Goal: Task Accomplishment & Management: Complete application form

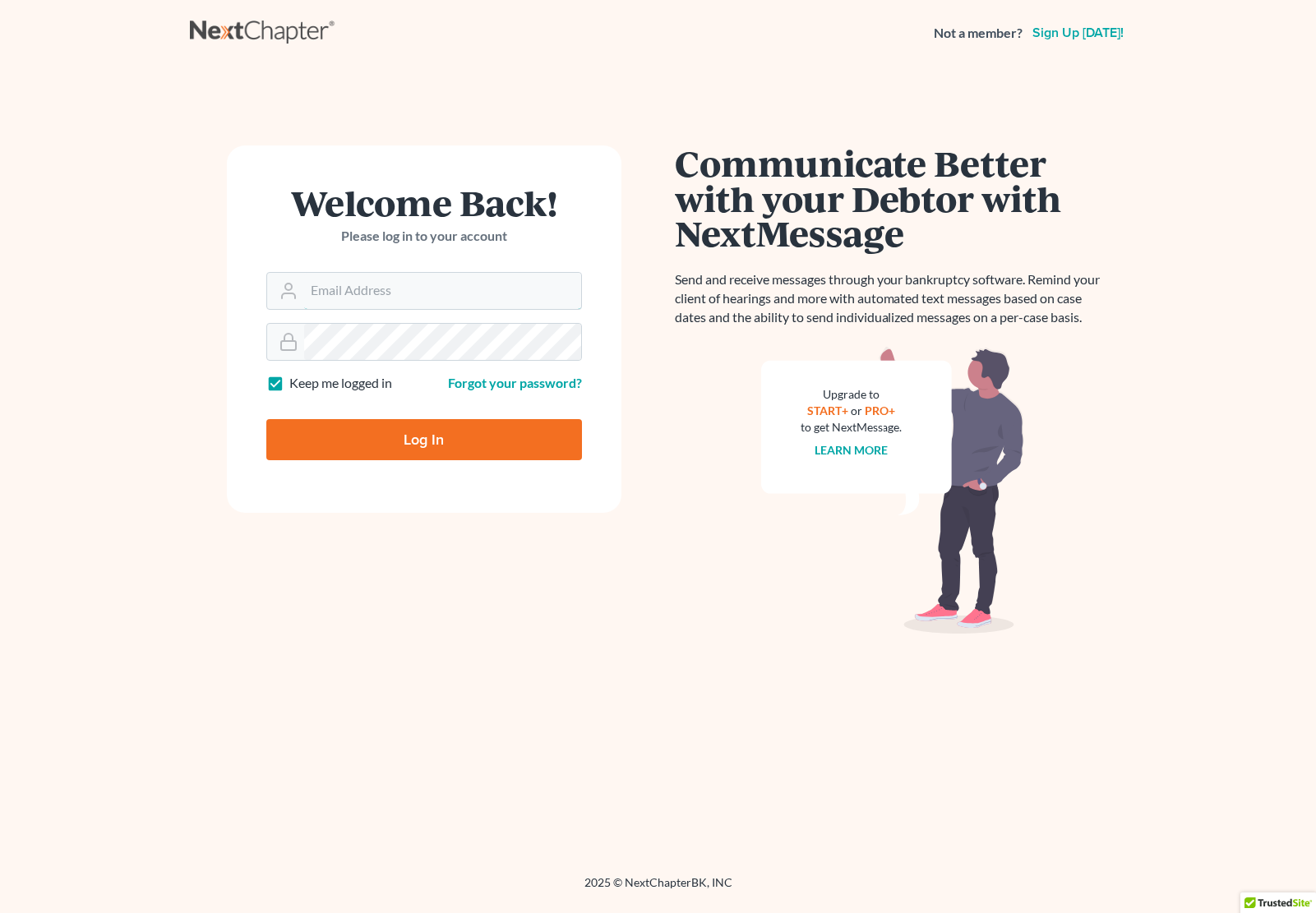
type input "[EMAIL_ADDRESS][DOMAIN_NAME]"
click at [411, 446] on input "Log In" at bounding box center [424, 440] width 316 height 41
type input "Thinking..."
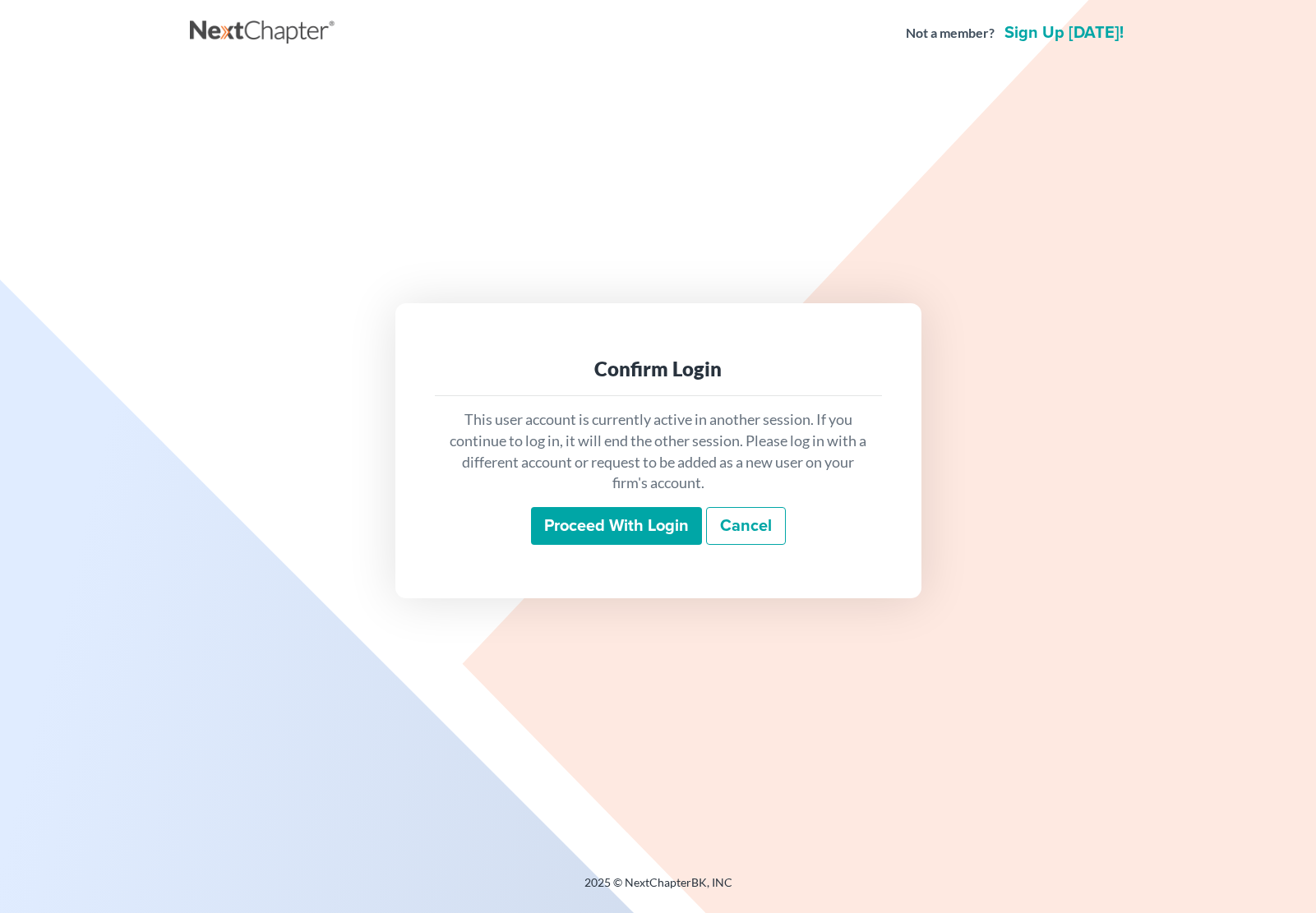
click at [618, 523] on input "Proceed with login" at bounding box center [617, 526] width 171 height 37
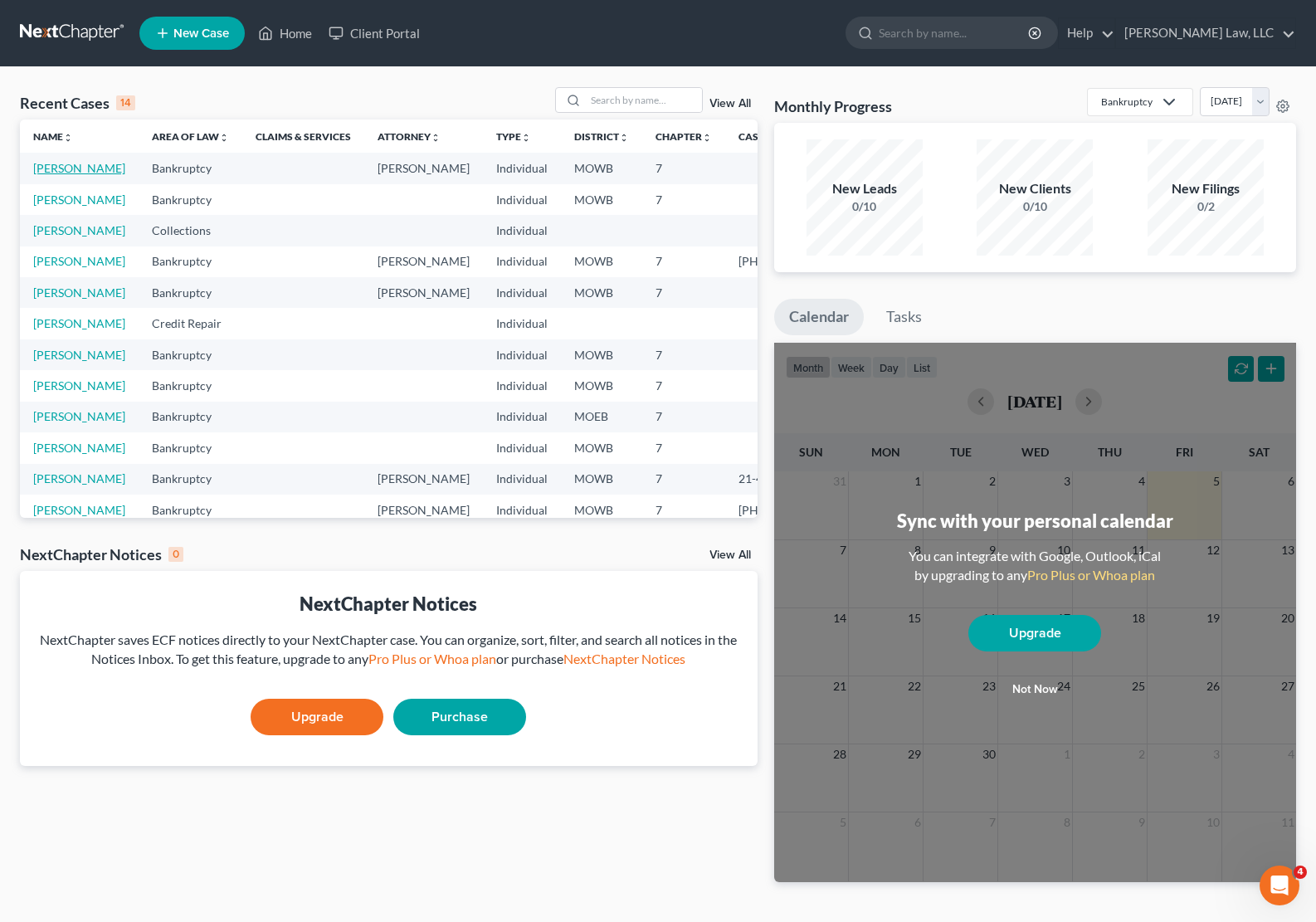
click at [60, 173] on link "[PERSON_NAME]" at bounding box center [79, 168] width 93 height 14
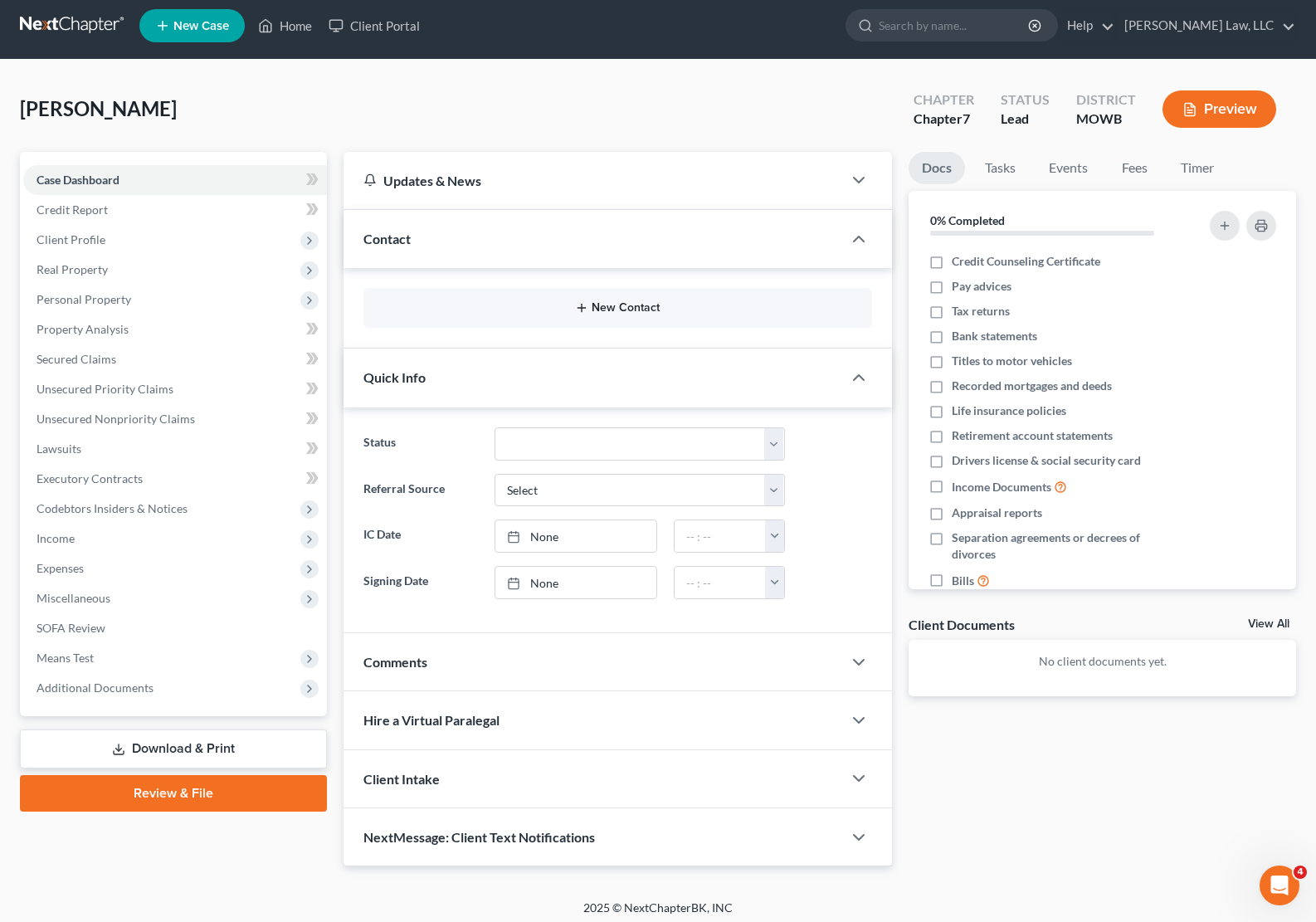
scroll to position [14, 0]
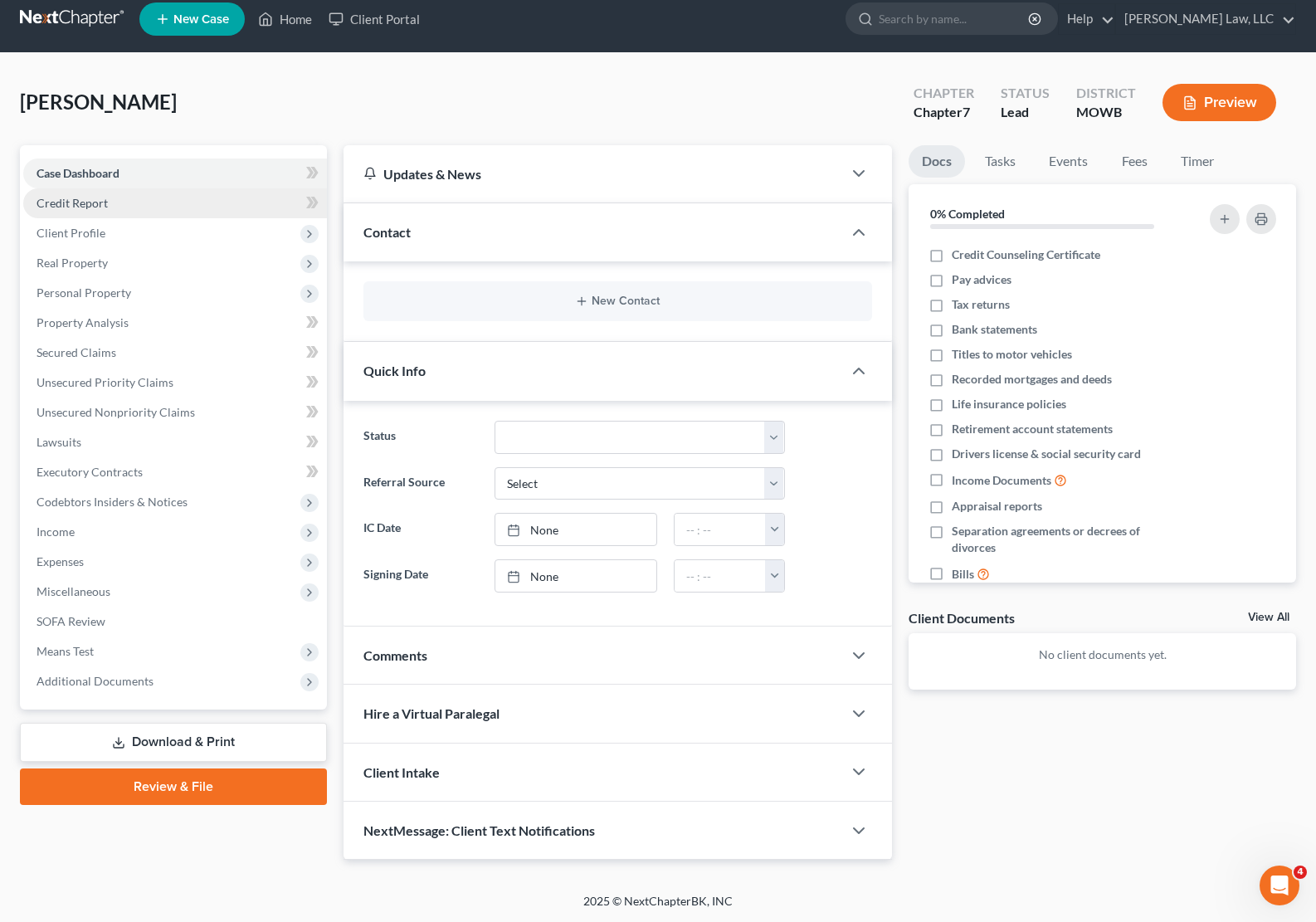
click at [84, 210] on link "Credit Report" at bounding box center [175, 203] width 304 height 30
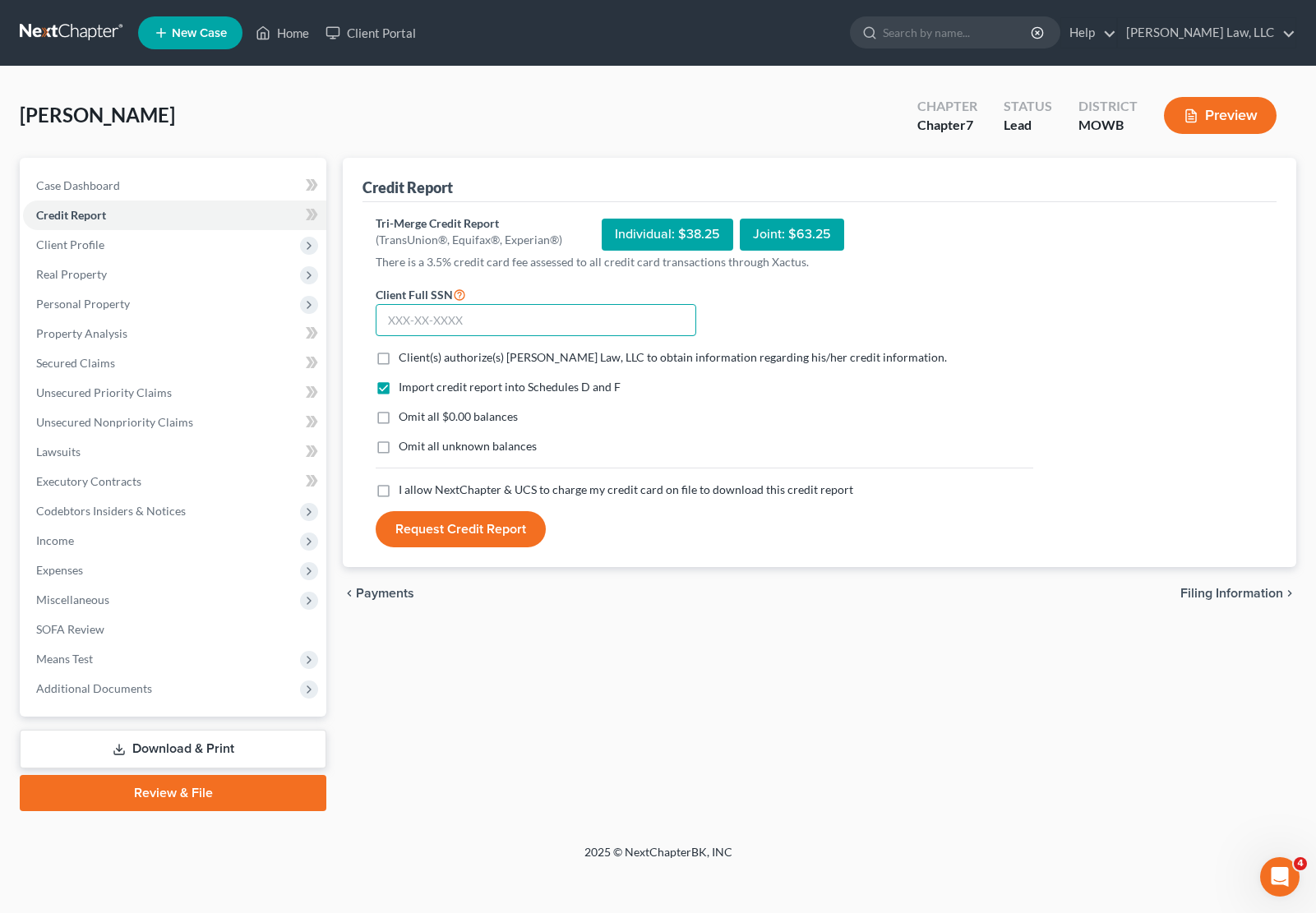
click at [497, 322] on input "text" at bounding box center [536, 320] width 320 height 33
type input "493-82-3324"
click at [399, 491] on label "I allow NextChapter & UCS to charge my credit card on file to download this cre…" at bounding box center [626, 489] width 455 height 16
click at [405, 491] on input "I allow NextChapter & UCS to charge my credit card on file to download this cre…" at bounding box center [410, 487] width 11 height 11
checkbox input "true"
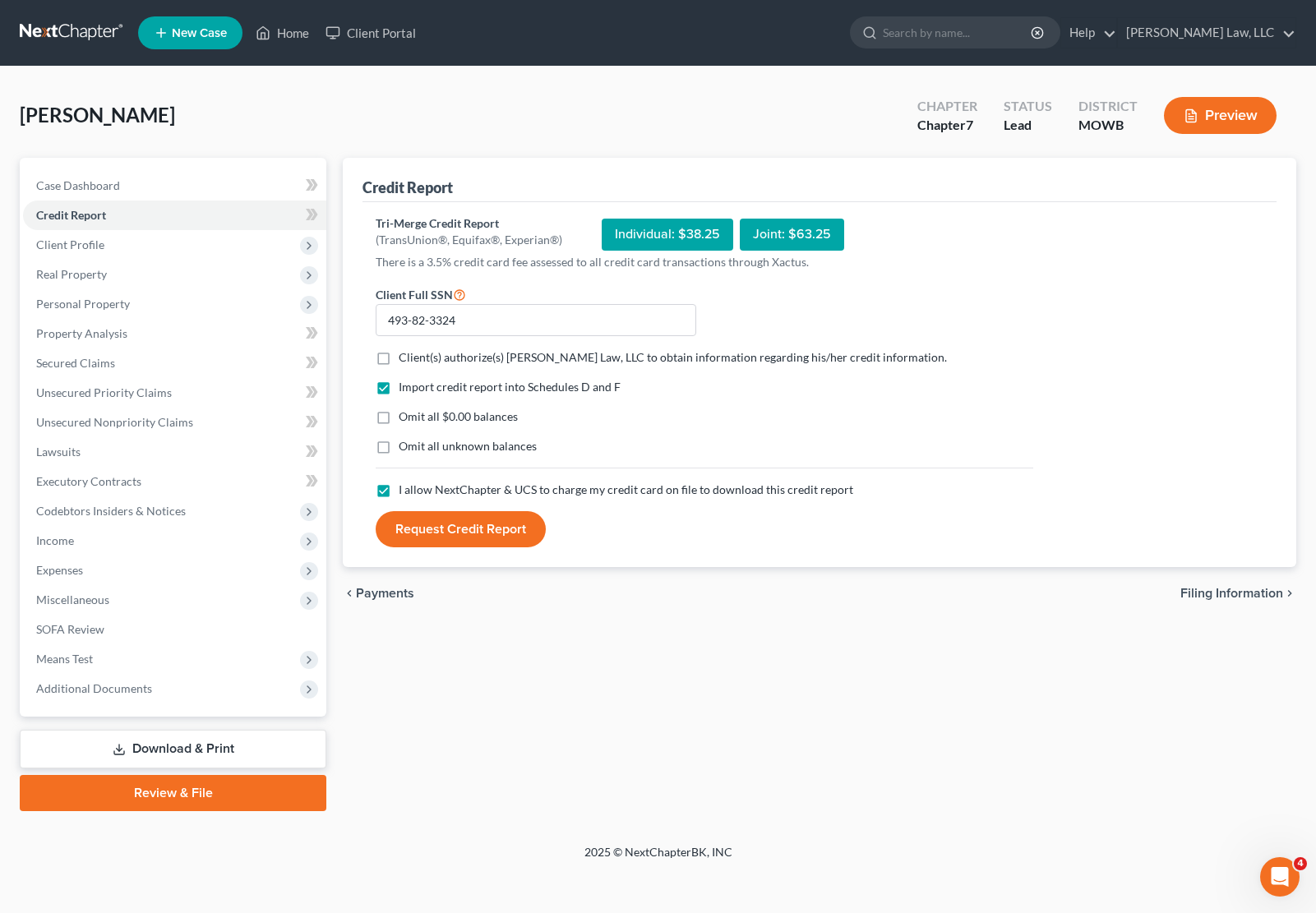
click at [474, 534] on button "Request Credit Report" at bounding box center [460, 529] width 170 height 36
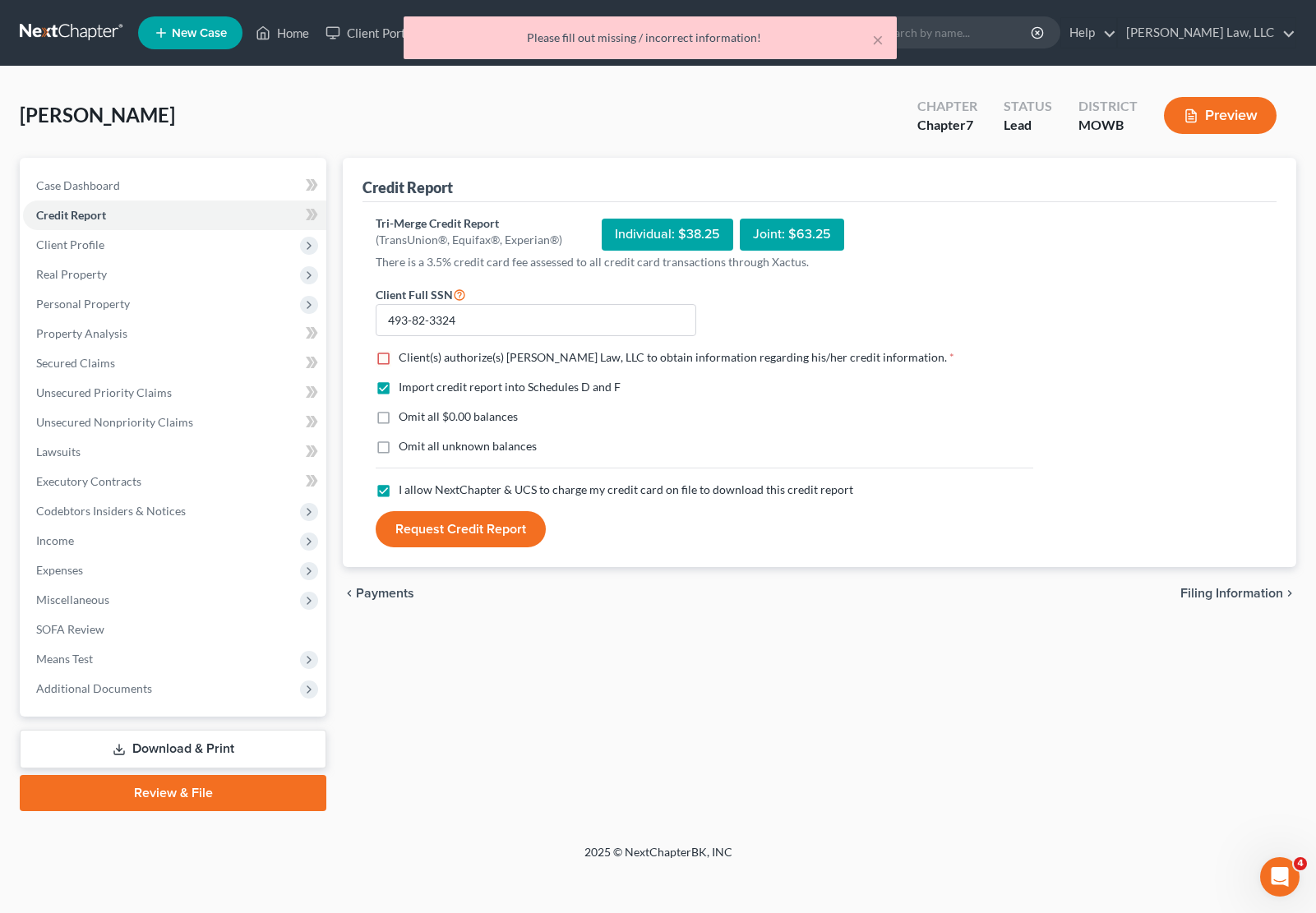
click at [399, 359] on label "Client(s) authorize(s) [PERSON_NAME] Law, LLC to obtain information regarding h…" at bounding box center [676, 358] width 555 height 16
click at [405, 359] on input "Client(s) authorize(s) [PERSON_NAME] Law, LLC to obtain information regarding h…" at bounding box center [410, 355] width 11 height 11
checkbox input "true"
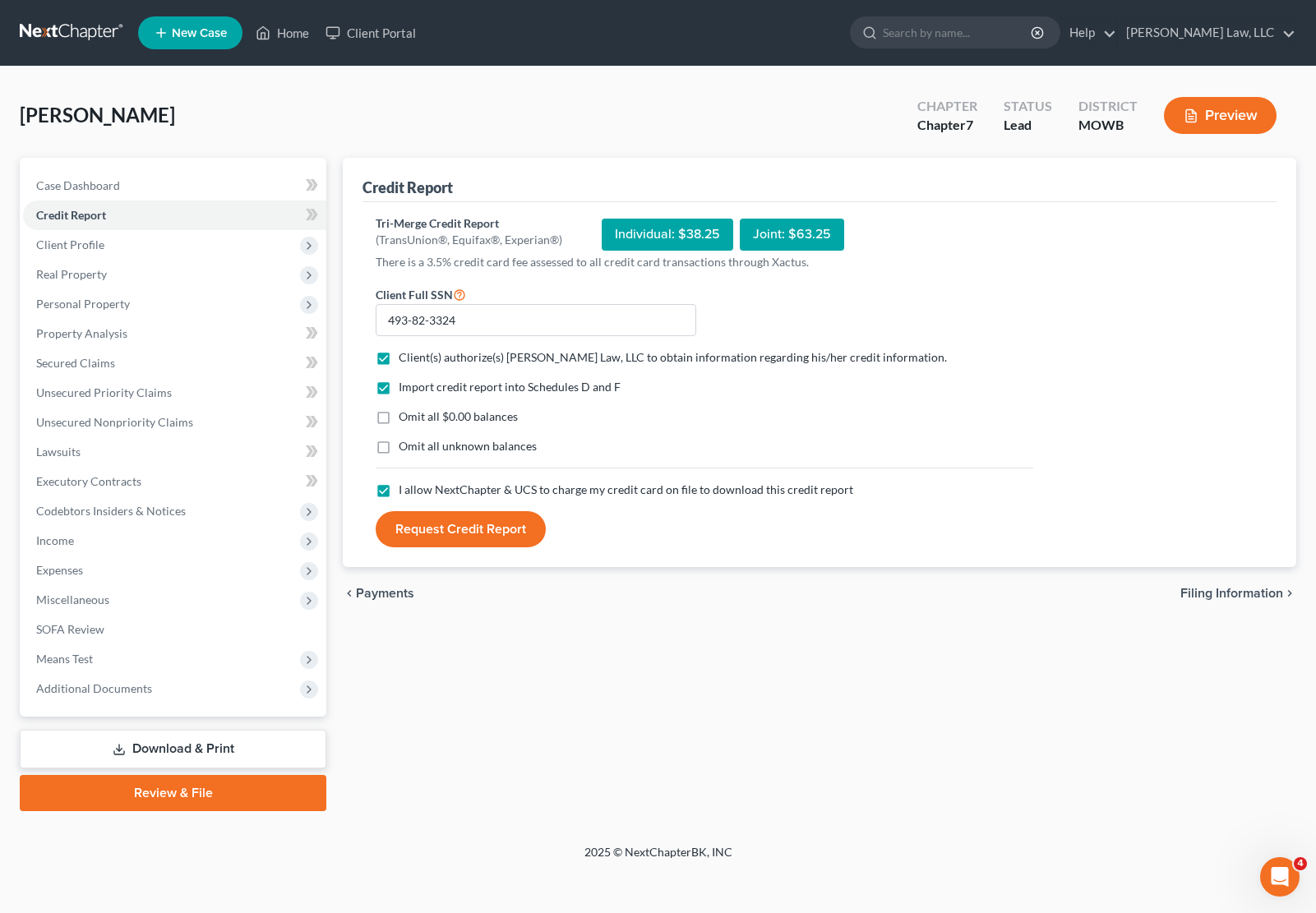
click at [450, 529] on button "Request Credit Report" at bounding box center [460, 529] width 170 height 36
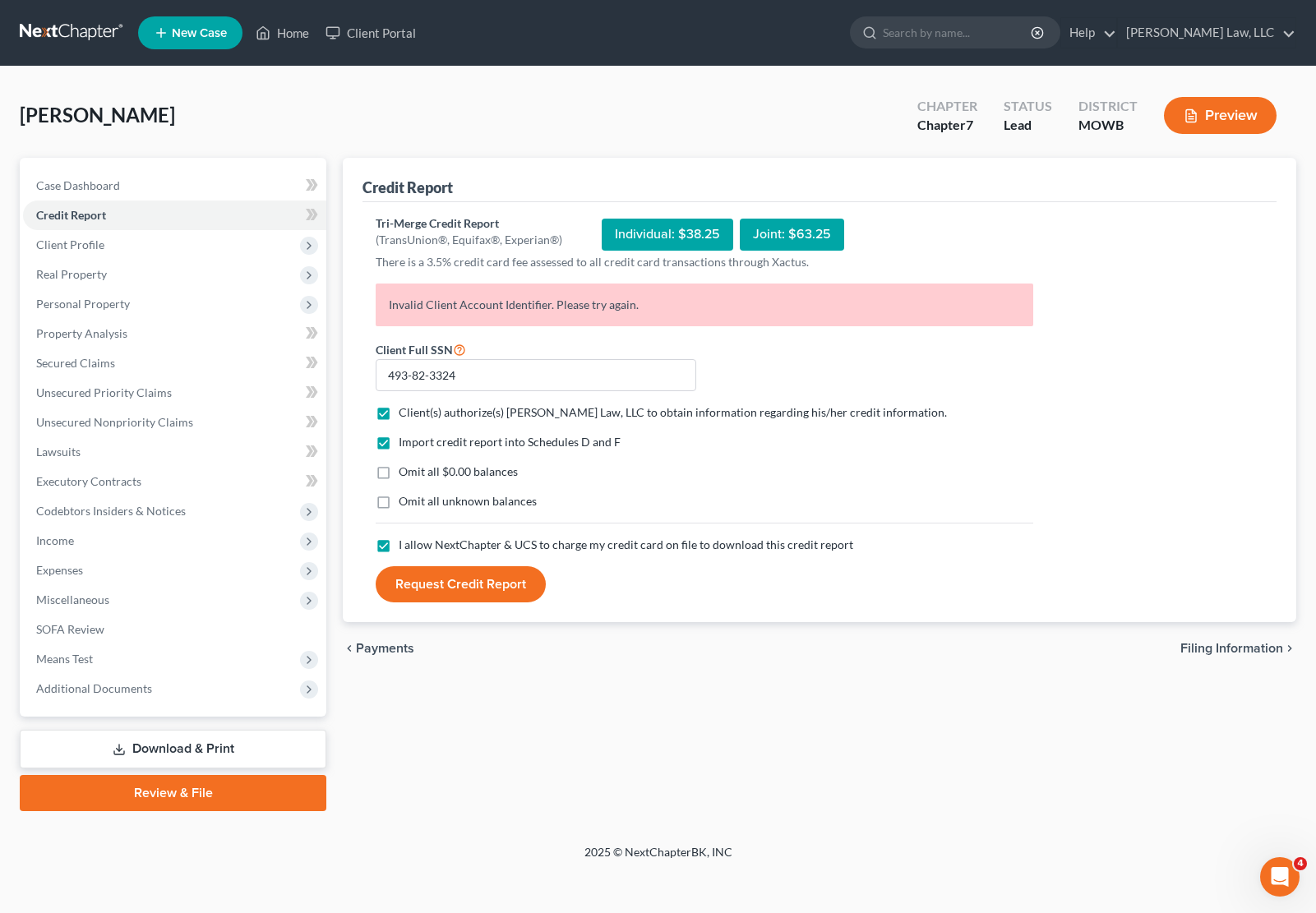
click at [487, 590] on button "Request Credit Report" at bounding box center [460, 584] width 170 height 36
click at [254, 218] on link "Credit Report" at bounding box center [174, 214] width 303 height 29
click at [1235, 650] on span "Filing Information" at bounding box center [1231, 648] width 102 height 13
select select "1"
select select "0"
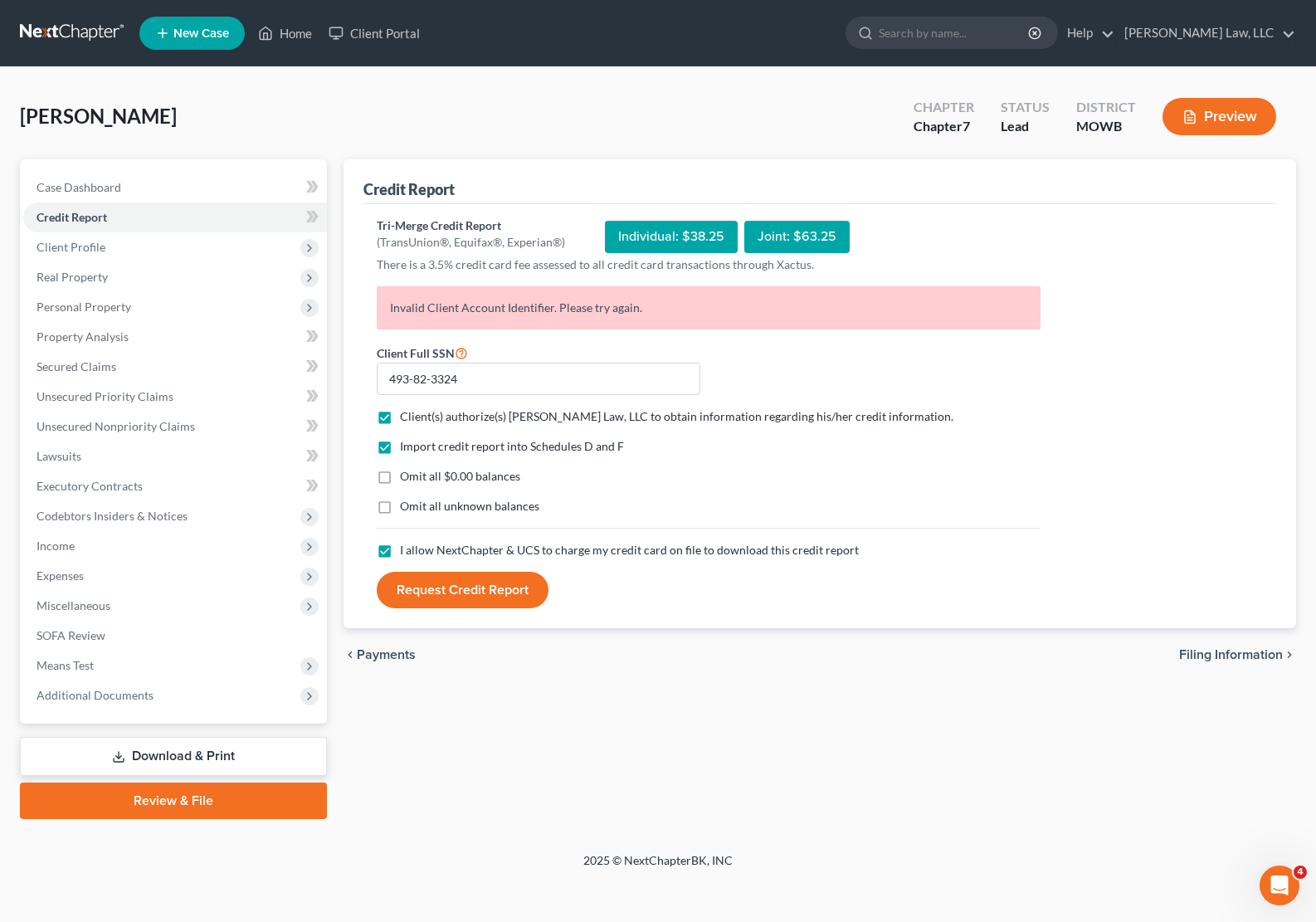
select select "0"
select select "46"
select select "1"
select select "26"
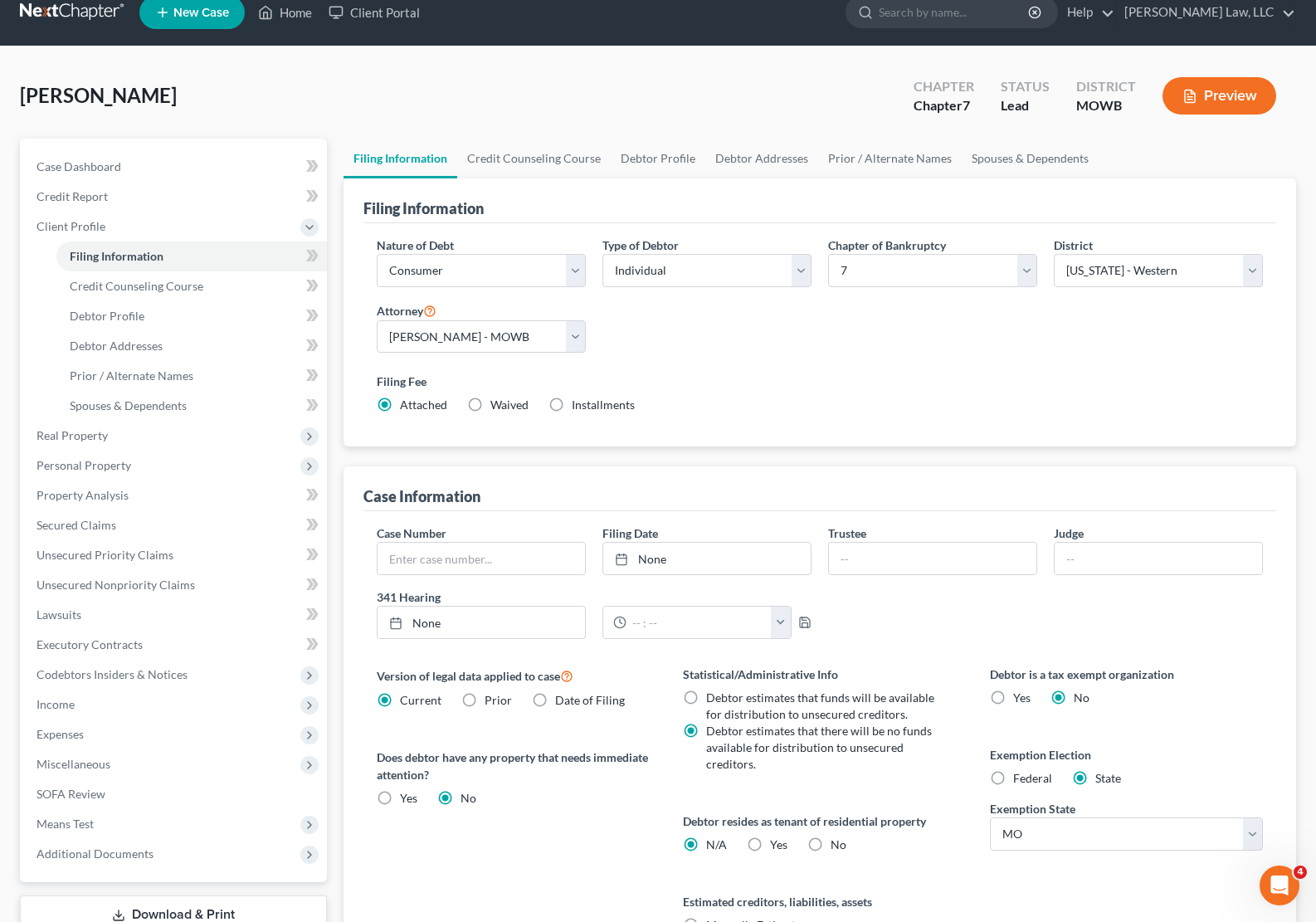
scroll to position [19, 0]
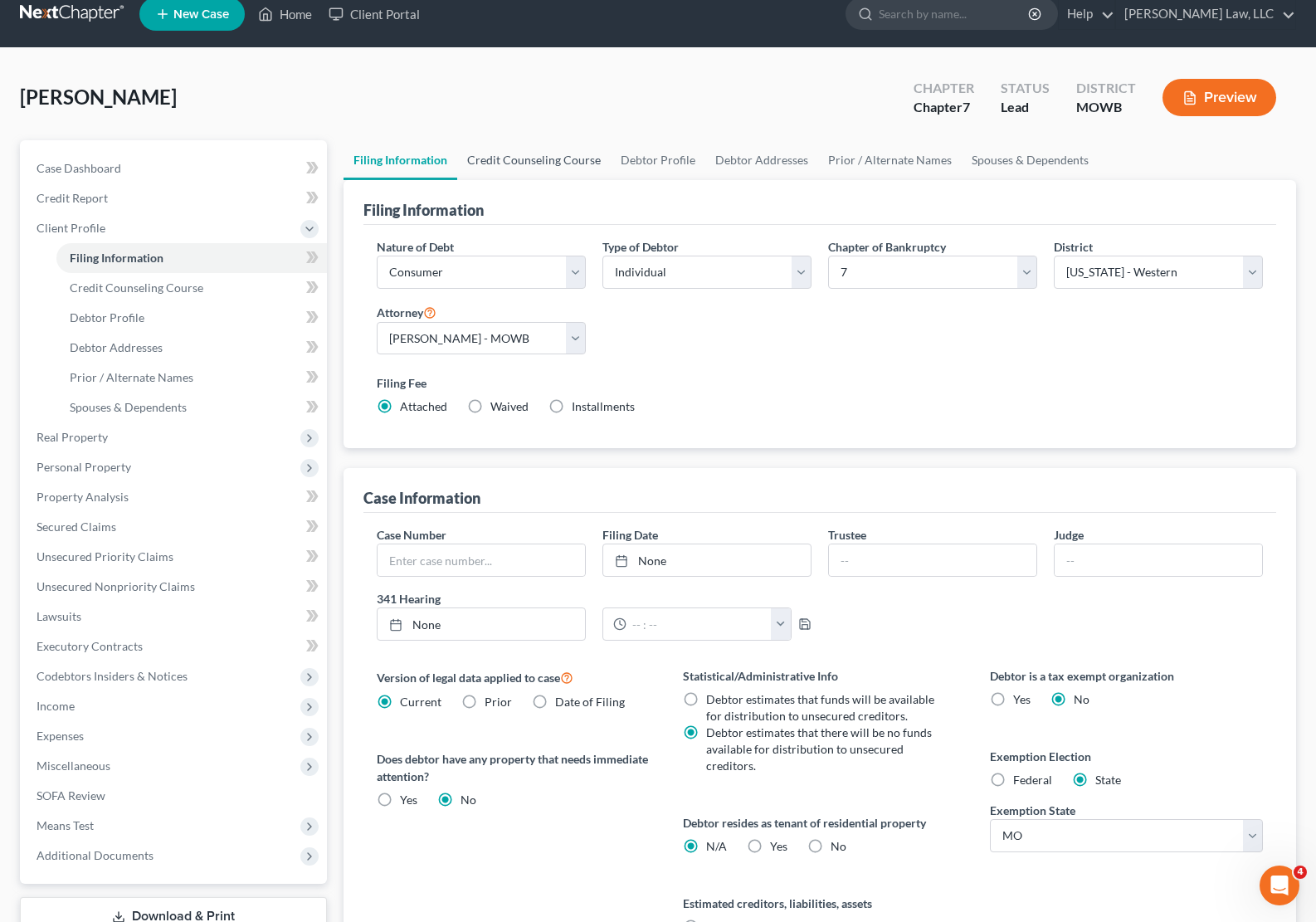
click at [496, 163] on link "Credit Counseling Course" at bounding box center [534, 160] width 154 height 40
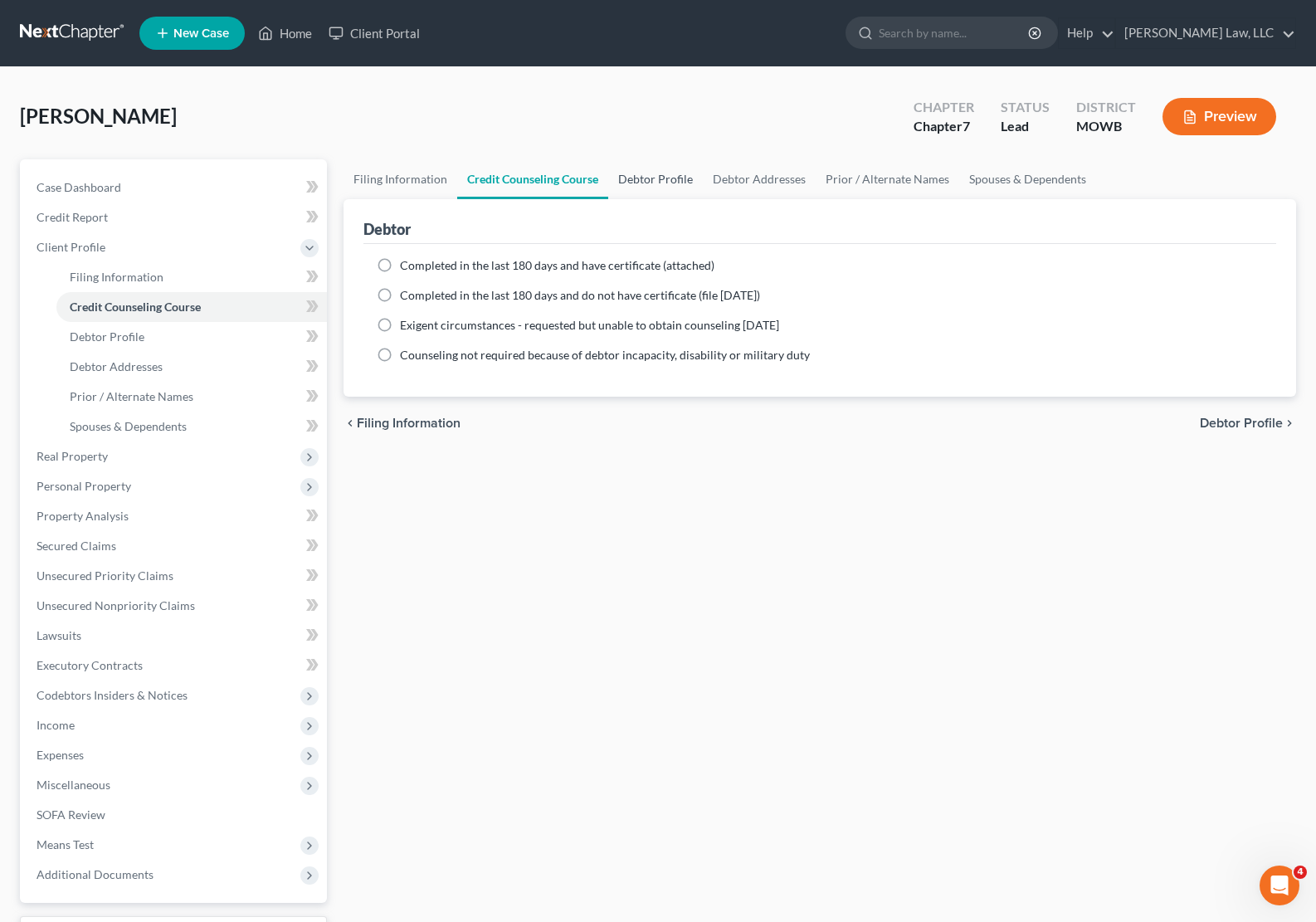
click at [658, 182] on link "Debtor Profile" at bounding box center [655, 179] width 94 height 40
select select "0"
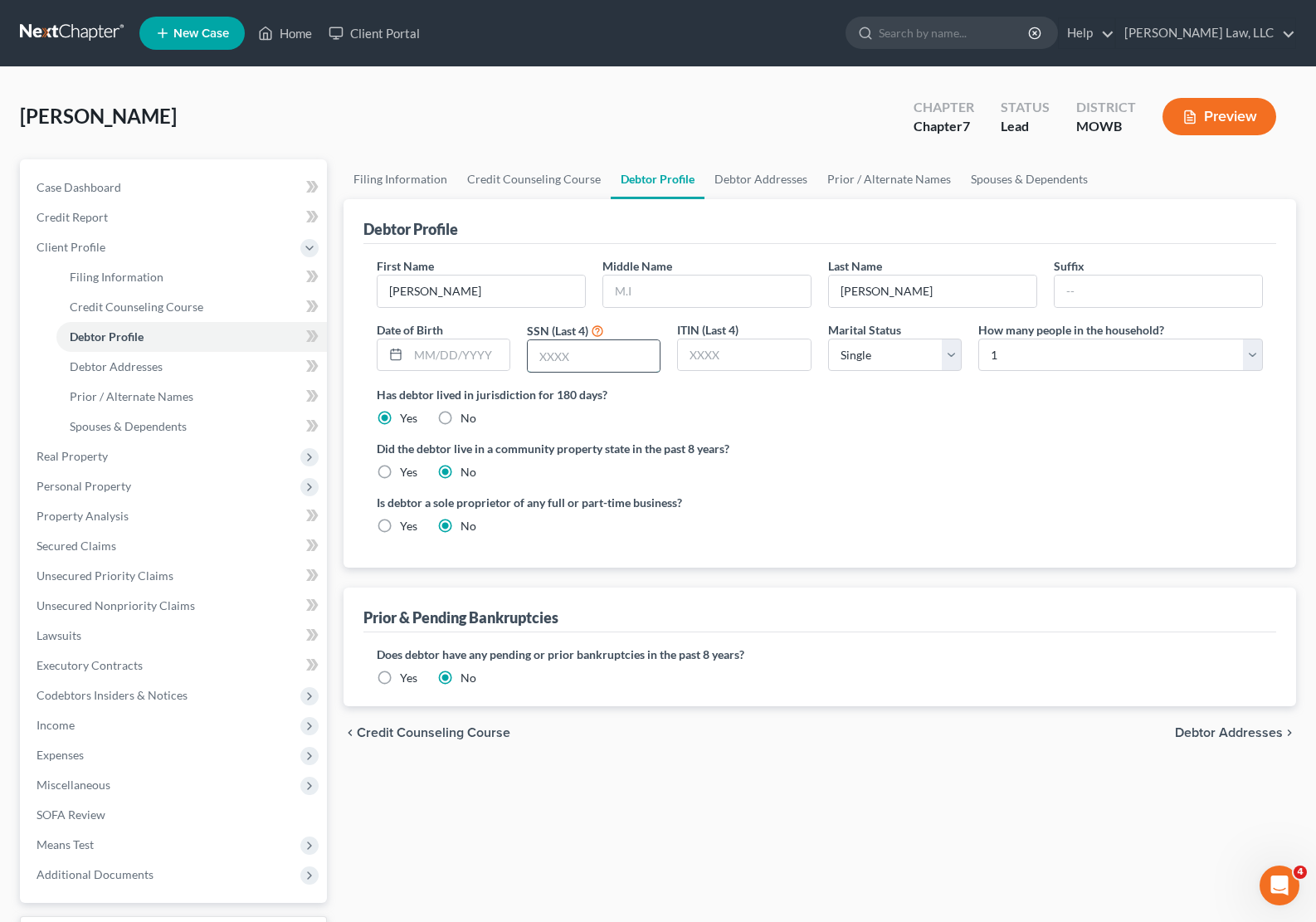
click at [576, 350] on input "text" at bounding box center [594, 356] width 132 height 31
type input "3324"
click at [1220, 737] on span "Debtor Addresses" at bounding box center [1229, 732] width 108 height 13
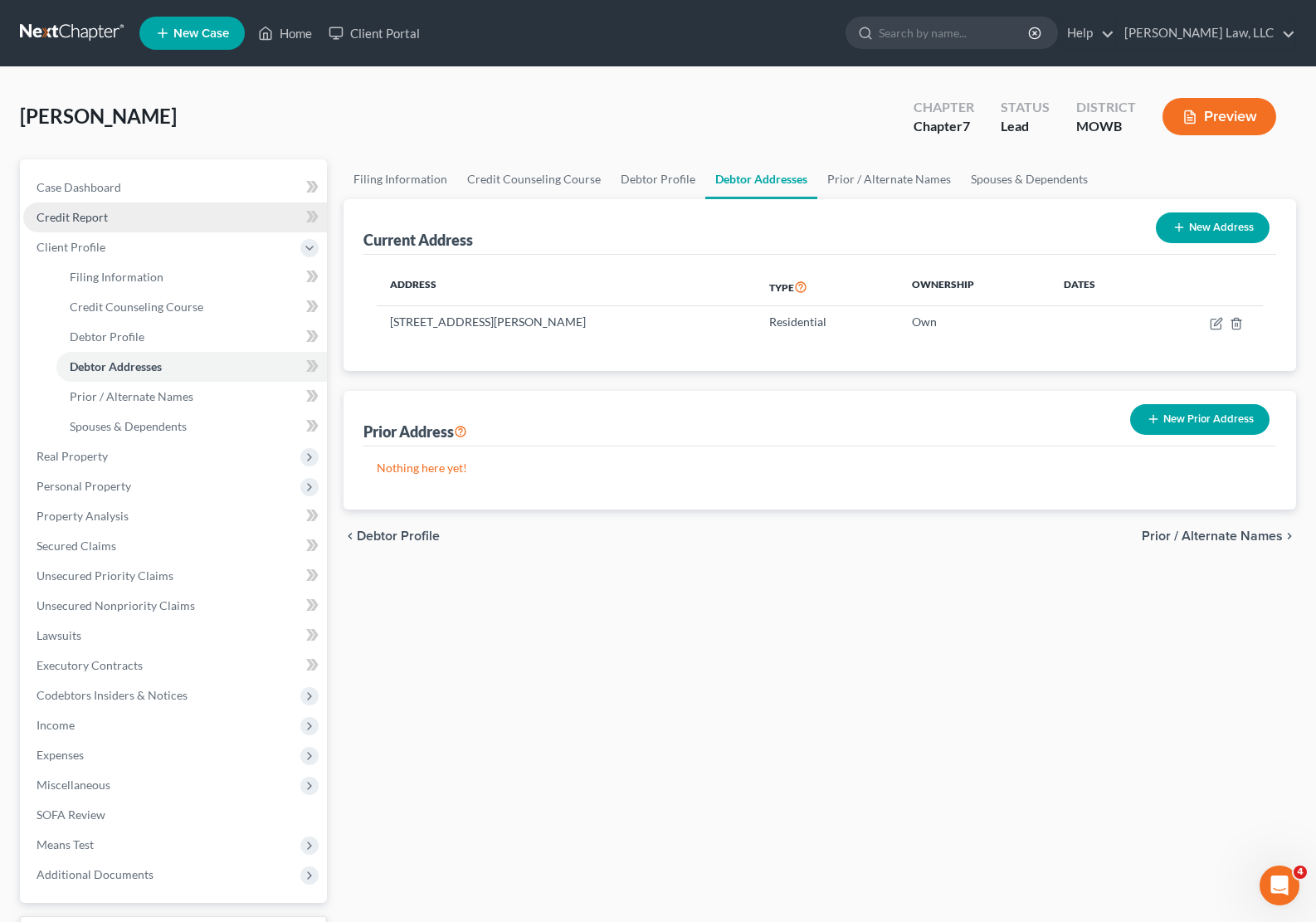
click at [98, 223] on span "Credit Report" at bounding box center [72, 217] width 71 height 14
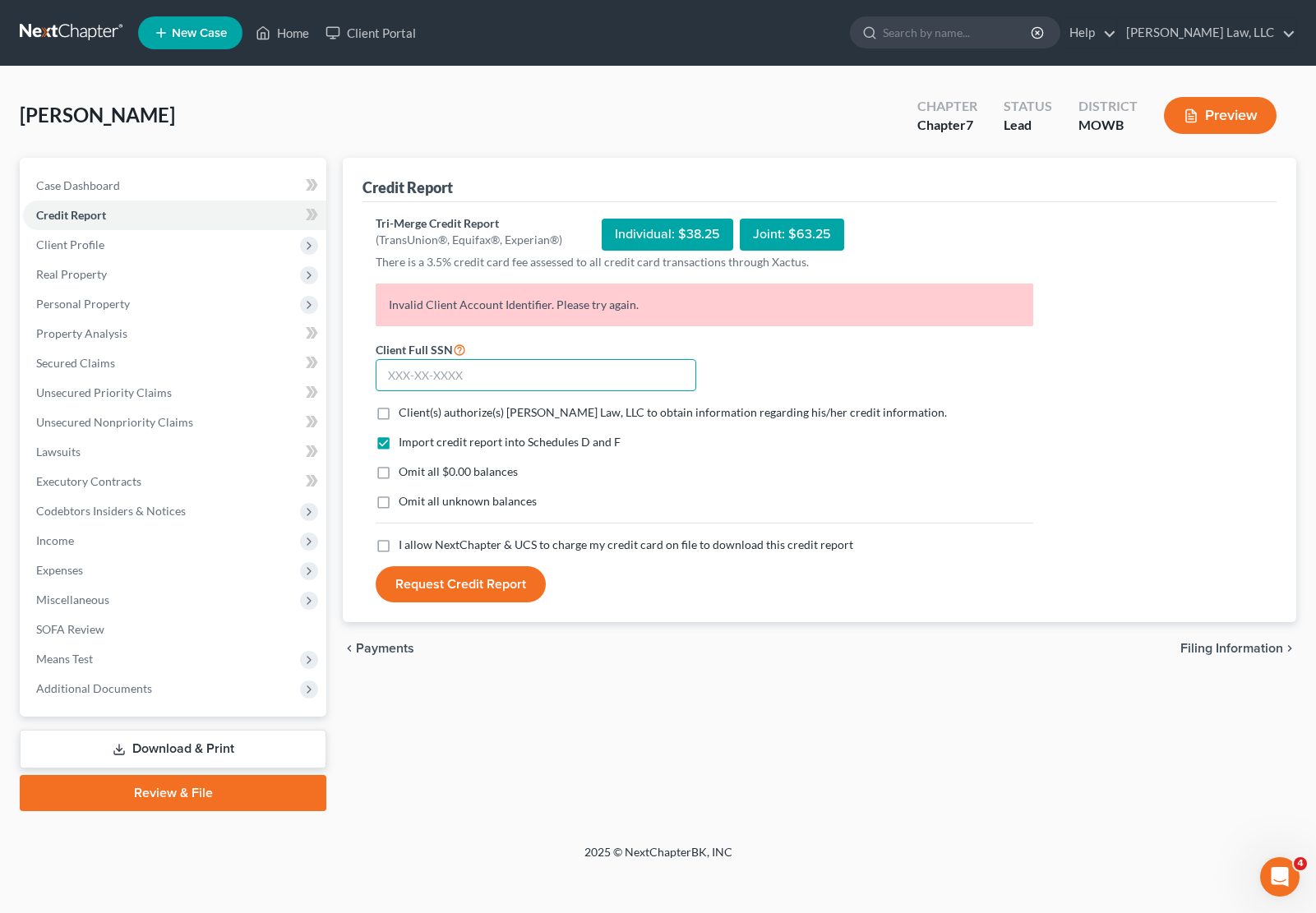
click at [406, 369] on input "text" at bounding box center [536, 376] width 320 height 33
type input "493-82-3324"
click at [399, 416] on label "Client(s) authorize(s) [PERSON_NAME] Law, LLC to obtain information regarding h…" at bounding box center [673, 412] width 548 height 16
click at [405, 416] on input "Client(s) authorize(s) [PERSON_NAME] Law, LLC to obtain information regarding h…" at bounding box center [410, 409] width 11 height 11
checkbox input "true"
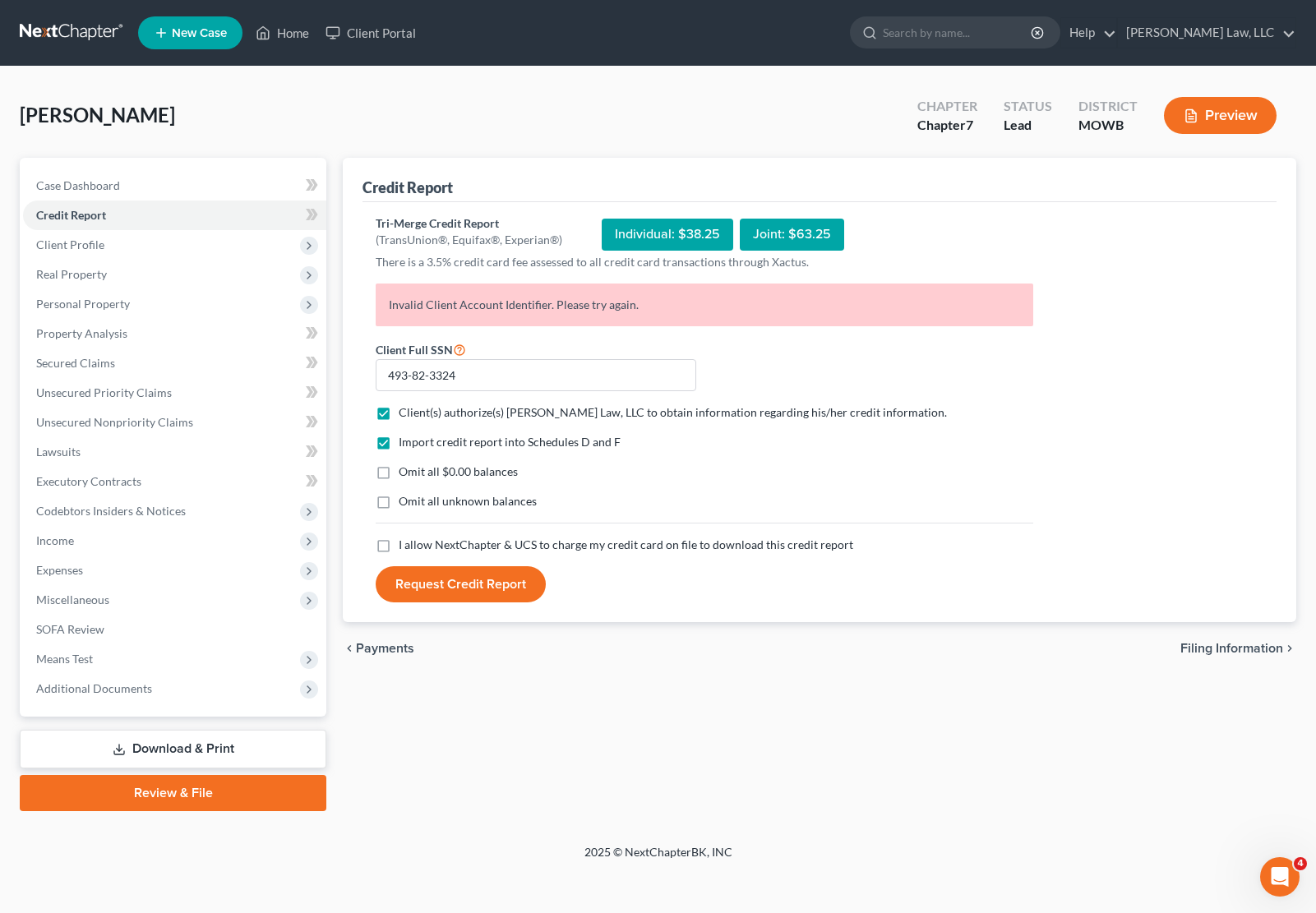
click at [399, 549] on label "I allow NextChapter & UCS to charge my credit card on file to download this cre…" at bounding box center [626, 545] width 455 height 16
click at [405, 547] on input "I allow NextChapter & UCS to charge my credit card on file to download this cre…" at bounding box center [410, 542] width 11 height 11
checkbox input "true"
click at [481, 588] on button "Request Credit Report" at bounding box center [460, 584] width 170 height 36
drag, startPoint x: 642, startPoint y: 303, endPoint x: 383, endPoint y: 305, distance: 259.0
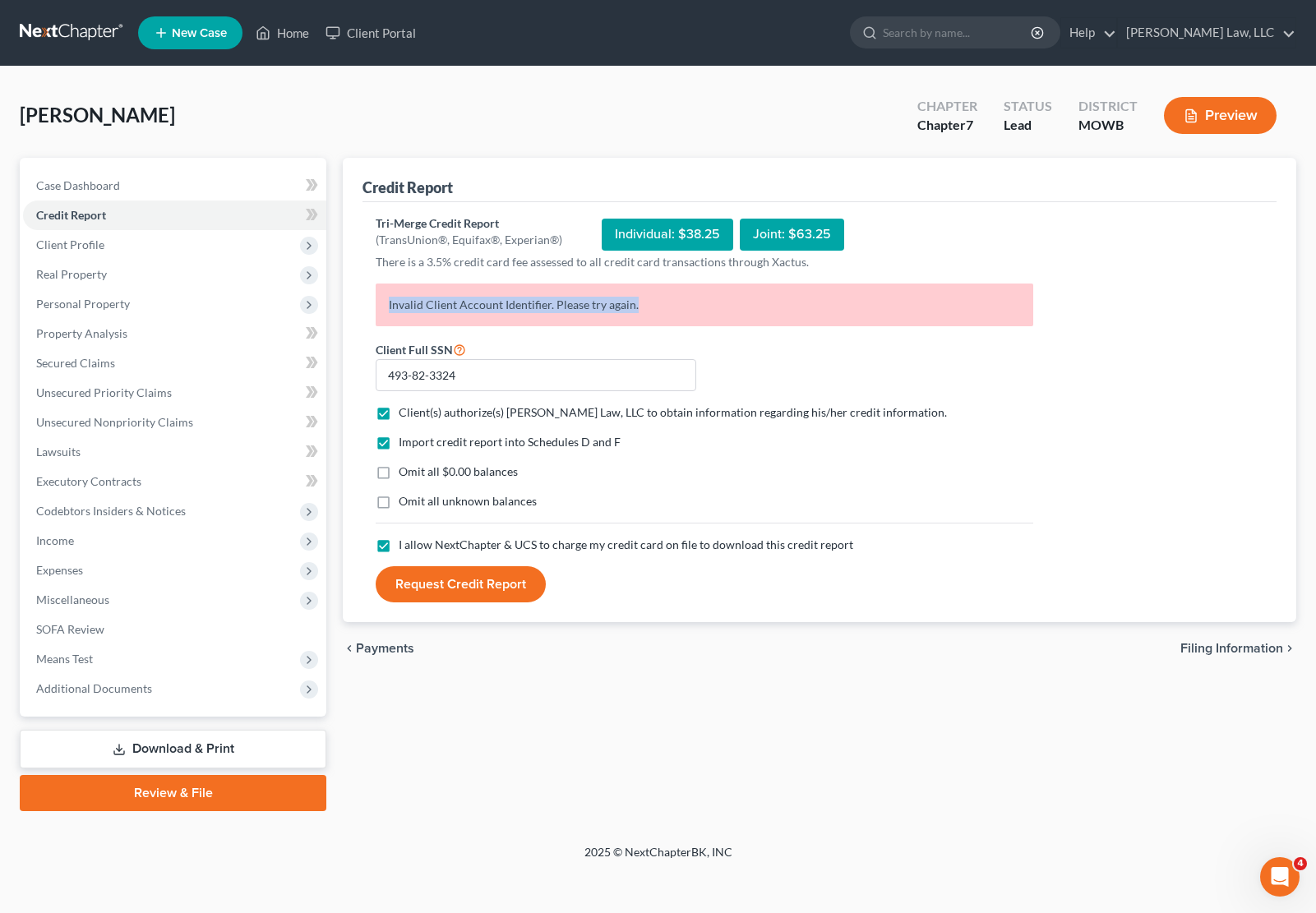
click at [383, 305] on p "Invalid Client Account Identifier. Please try again." at bounding box center [704, 305] width 658 height 43
copy p "Invalid Client Account Identifier. Please try again."
click at [497, 586] on button "Request Credit Report" at bounding box center [460, 584] width 170 height 36
